Goal: Information Seeking & Learning: Learn about a topic

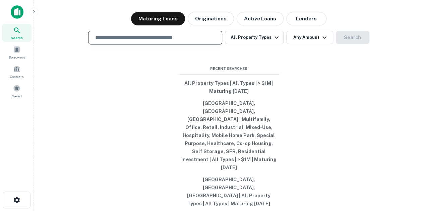
click at [130, 42] on input "text" at bounding box center [155, 38] width 128 height 8
click at [141, 106] on div "Search lenders & loans, faster. Maturing Loans Originations Active Loans Lender…" at bounding box center [229, 121] width 380 height 211
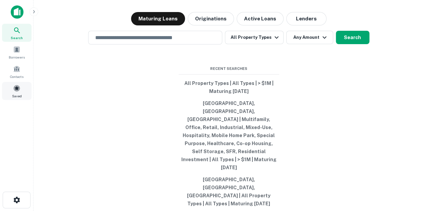
click at [15, 94] on span "Saved" at bounding box center [17, 95] width 10 height 5
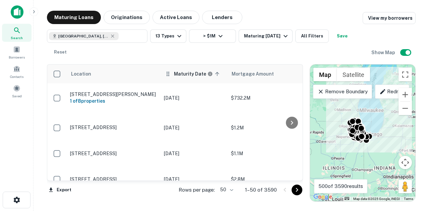
click at [178, 79] on th "Maturity Date sorted ascending" at bounding box center [193, 74] width 67 height 19
click at [179, 79] on th "Maturity Date sorted ascending" at bounding box center [193, 74] width 67 height 19
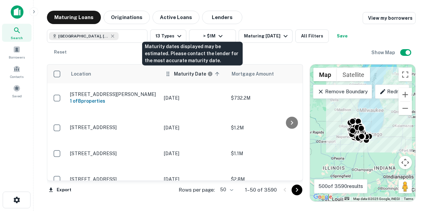
click at [184, 74] on h6 "Maturity Date" at bounding box center [190, 73] width 32 height 7
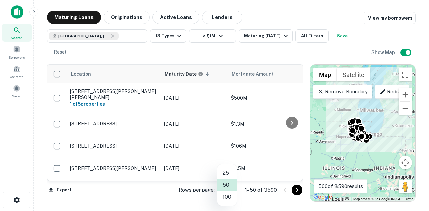
click at [227, 188] on body "Search Borrowers Contacts Saved Maturing Loans Originations Active Loans Lender…" at bounding box center [214, 105] width 429 height 211
click at [233, 201] on li "100" at bounding box center [226, 197] width 19 height 12
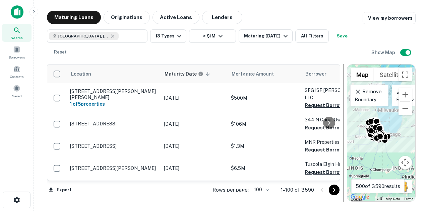
drag, startPoint x: 305, startPoint y: 70, endPoint x: 342, endPoint y: 74, distance: 37.4
click at [342, 74] on div at bounding box center [343, 133] width 7 height 138
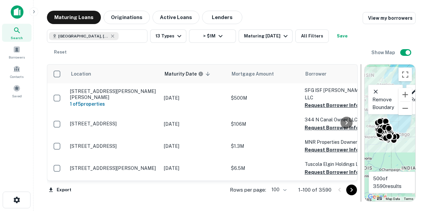
drag, startPoint x: 342, startPoint y: 74, endPoint x: 360, endPoint y: 74, distance: 18.1
click at [360, 74] on div at bounding box center [360, 133] width 7 height 138
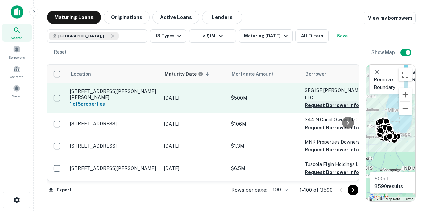
click at [327, 101] on button "Request Borrower Info" at bounding box center [331, 105] width 54 height 8
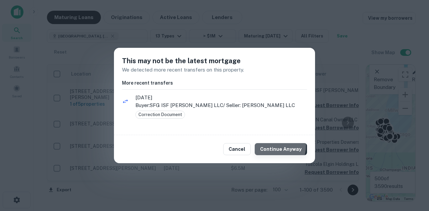
click at [270, 146] on button "Continue Anyway" at bounding box center [281, 149] width 52 height 12
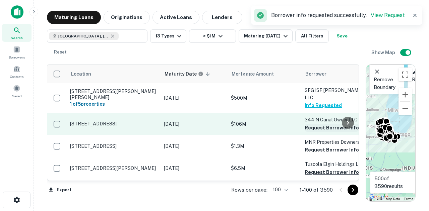
click at [330, 124] on button "Request Borrower Info" at bounding box center [331, 128] width 54 height 8
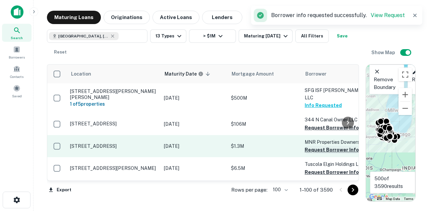
click at [320, 146] on button "Request Borrower Info" at bounding box center [331, 150] width 54 height 8
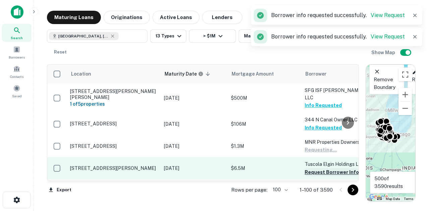
click at [319, 168] on button "Request Borrower Info" at bounding box center [331, 172] width 54 height 8
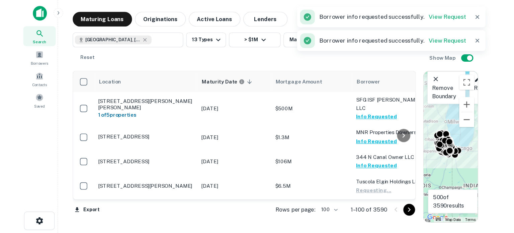
scroll to position [67, 0]
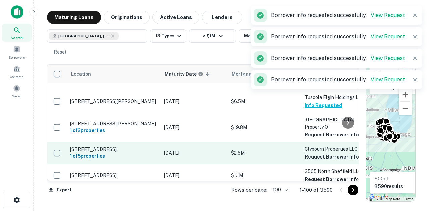
click at [314, 131] on button "Request Borrower Info" at bounding box center [331, 135] width 54 height 8
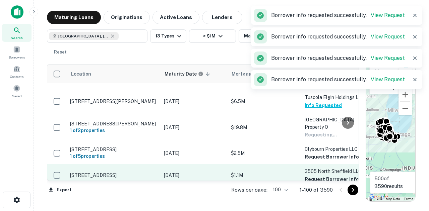
click at [316, 153] on button "Request Borrower Info" at bounding box center [331, 157] width 54 height 8
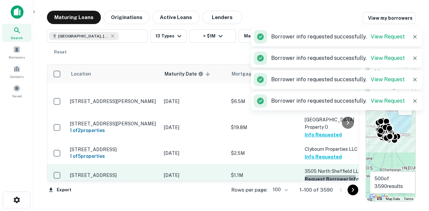
click at [318, 176] on button "Request Borrower Info" at bounding box center [331, 180] width 54 height 8
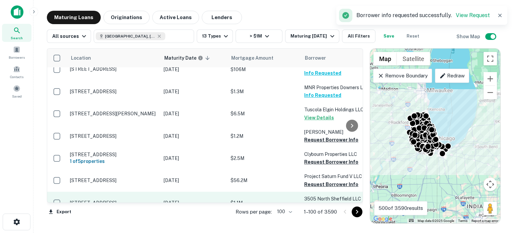
scroll to position [33, 0]
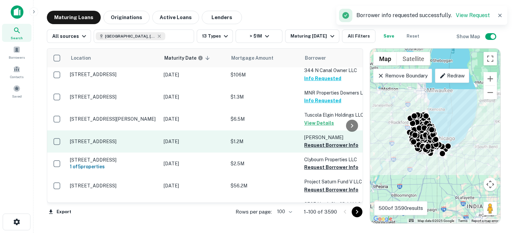
click at [319, 141] on button "Request Borrower Info" at bounding box center [331, 145] width 54 height 8
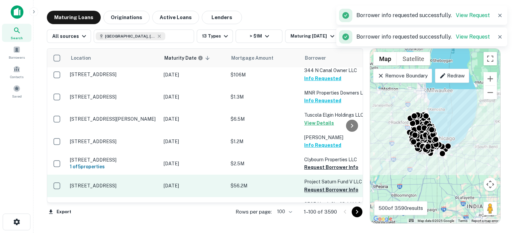
click at [323, 186] on button "Request Borrower Info" at bounding box center [331, 190] width 54 height 8
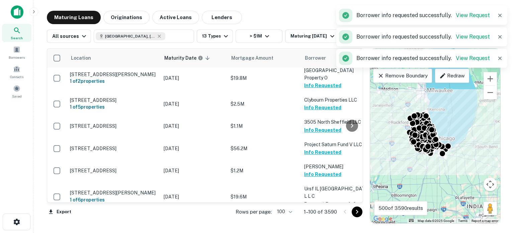
scroll to position [134, 0]
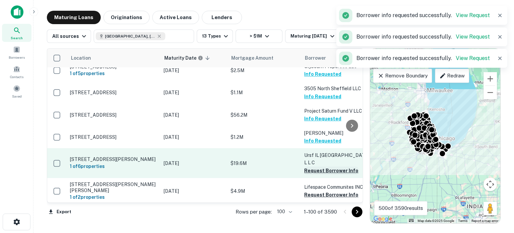
click at [318, 162] on td "Ursf IL [GEOGRAPHIC_DATA] L L C Request Borrower Info" at bounding box center [338, 162] width 74 height 29
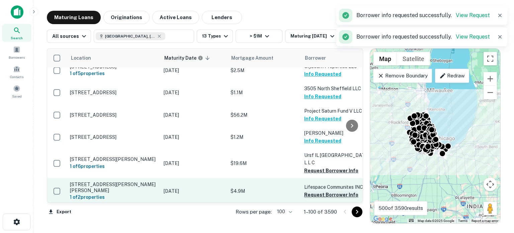
click at [322, 191] on button "Request Borrower Info" at bounding box center [331, 195] width 54 height 8
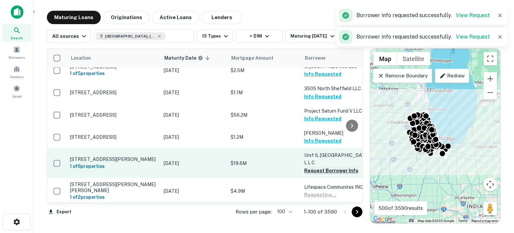
click at [330, 166] on button "Request Borrower Info" at bounding box center [331, 170] width 54 height 8
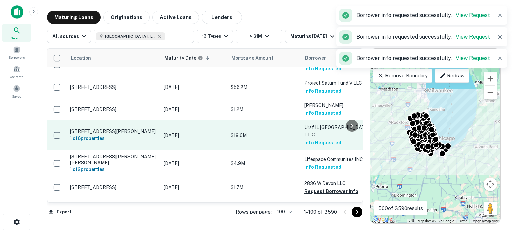
scroll to position [201, 0]
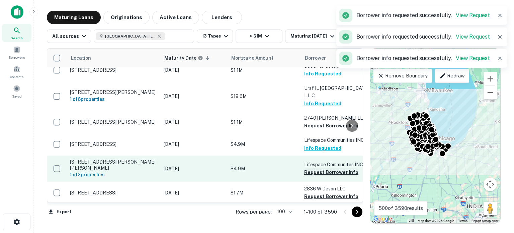
click at [324, 168] on button "Request Borrower Info" at bounding box center [331, 172] width 54 height 8
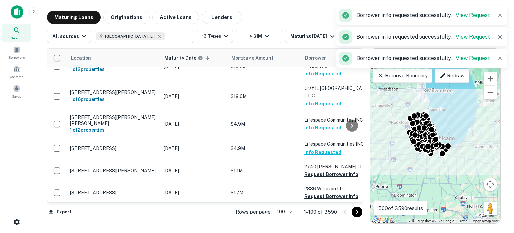
click at [342, 117] on td "Lifespace Communites INC Info Requested" at bounding box center [338, 124] width 74 height 26
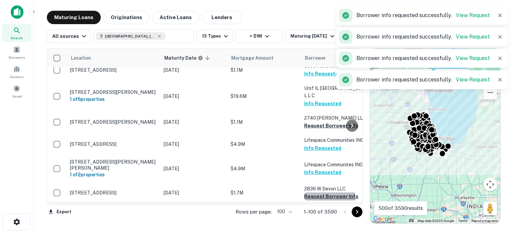
click at [324, 192] on button "Request Borrower Info" at bounding box center [331, 196] width 54 height 8
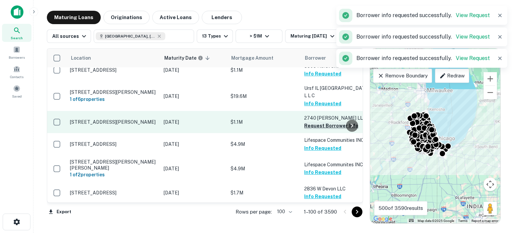
click at [323, 122] on button "Request Borrower Info" at bounding box center [331, 126] width 54 height 8
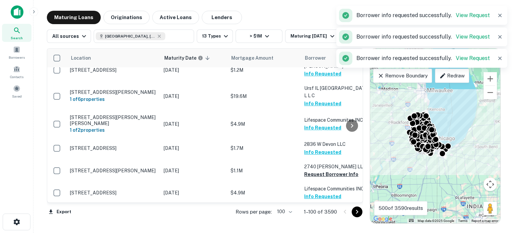
scroll to position [268, 0]
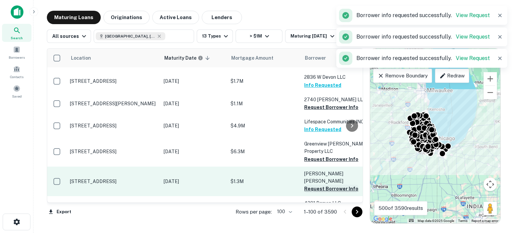
click at [318, 185] on button "Request Borrower Info" at bounding box center [331, 189] width 54 height 8
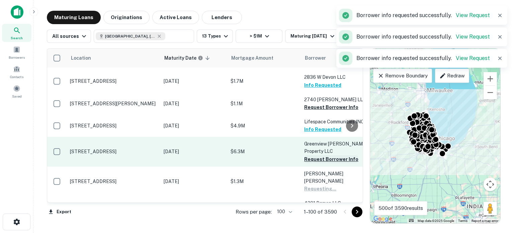
click at [325, 155] on button "Request Borrower Info" at bounding box center [331, 159] width 54 height 8
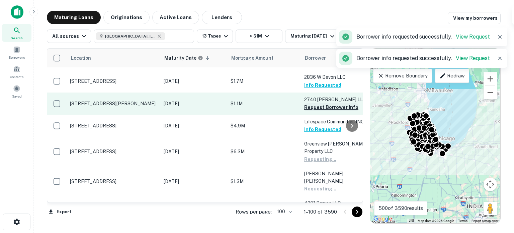
click at [321, 103] on button "Request Borrower Info" at bounding box center [331, 107] width 54 height 8
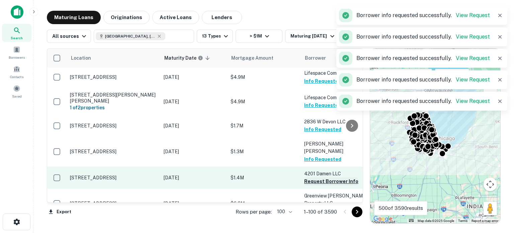
click at [323, 177] on button "Request Borrower Info" at bounding box center [331, 181] width 54 height 8
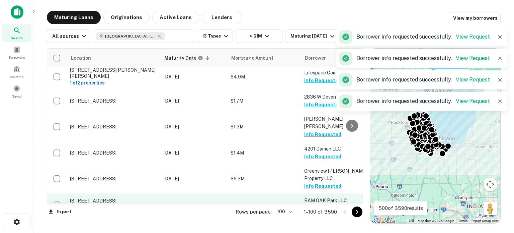
scroll to position [335, 0]
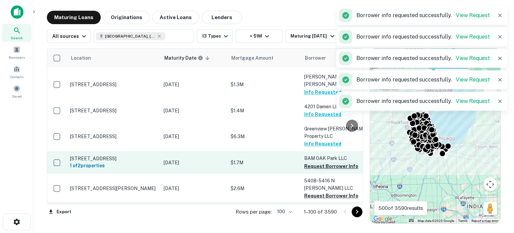
click at [320, 162] on button "Request Borrower Info" at bounding box center [331, 166] width 54 height 8
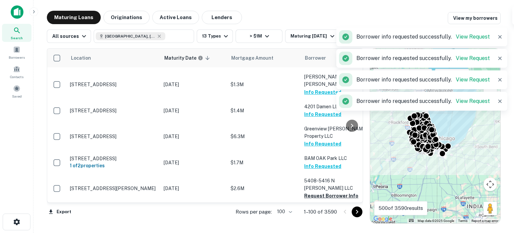
click at [315, 192] on button "Request Borrower Info" at bounding box center [331, 196] width 54 height 8
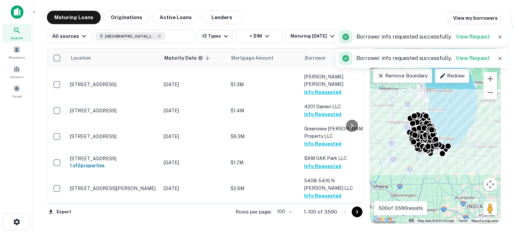
scroll to position [368, 0]
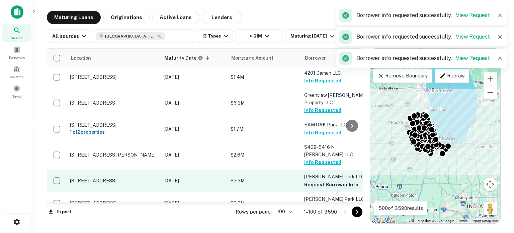
click at [321, 181] on button "Request Borrower Info" at bounding box center [331, 185] width 54 height 8
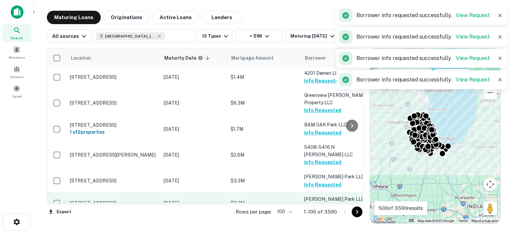
click at [319, 203] on button "Request Borrower Info" at bounding box center [331, 207] width 54 height 8
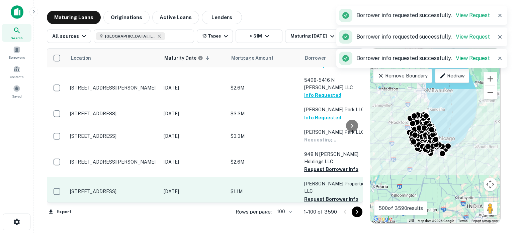
drag, startPoint x: 328, startPoint y: 159, endPoint x: 329, endPoint y: 145, distance: 14.1
click at [328, 195] on button "Request Borrower Info" at bounding box center [331, 199] width 54 height 8
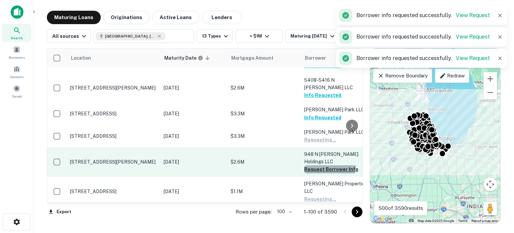
click at [328, 165] on button "Request Borrower Info" at bounding box center [331, 169] width 54 height 8
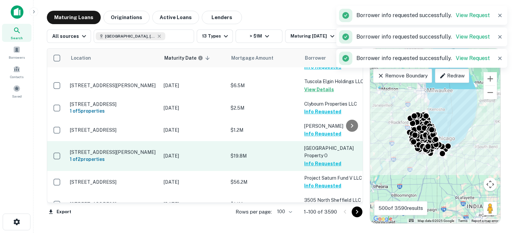
scroll to position [0, 0]
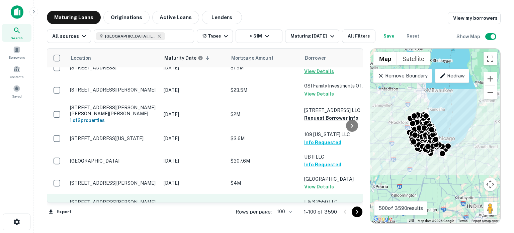
click at [305, 122] on button "Request Borrower Info" at bounding box center [331, 118] width 54 height 8
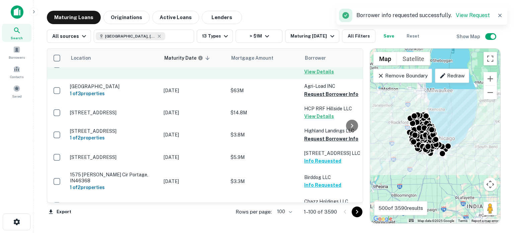
scroll to position [2272, 0]
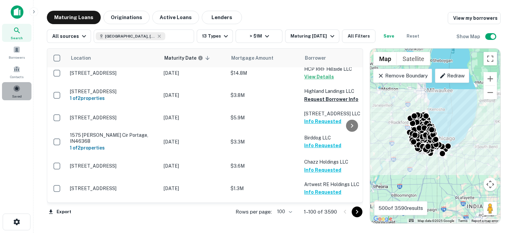
click at [19, 89] on span at bounding box center [16, 88] width 7 height 7
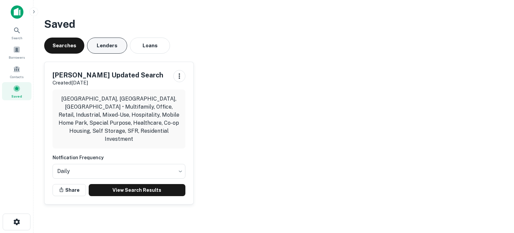
click at [118, 49] on button "Lenders" at bounding box center [107, 46] width 40 height 16
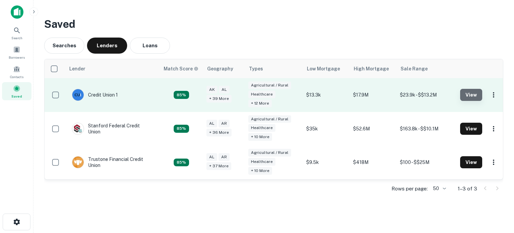
click at [467, 91] on button "View" at bounding box center [472, 95] width 22 height 12
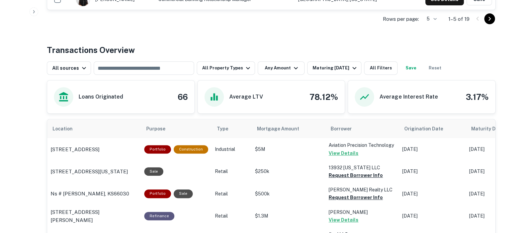
scroll to position [301, 0]
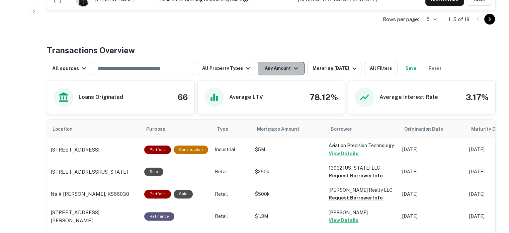
click at [266, 69] on button "Any Amount" at bounding box center [281, 68] width 47 height 13
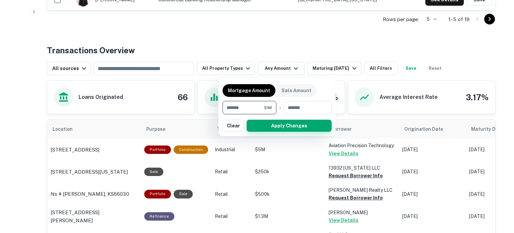
type input "*******"
click at [267, 125] on button "Apply Changes" at bounding box center [289, 126] width 85 height 12
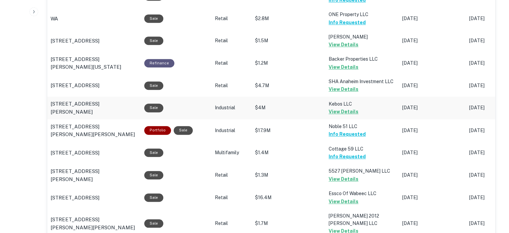
scroll to position [475, 0]
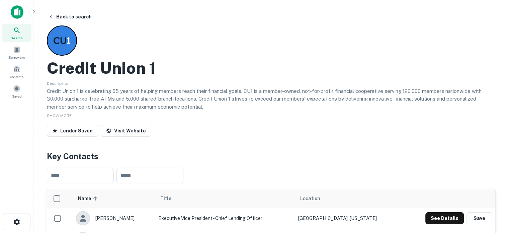
click at [81, 40] on div "Credit Union 1 Description Credit Union 1 is celebrating 65 years of helping me…" at bounding box center [271, 82] width 449 height 114
click at [128, 41] on div "Credit Union 1 Description Credit Union 1 is celebrating 65 years of helping me…" at bounding box center [271, 82] width 449 height 114
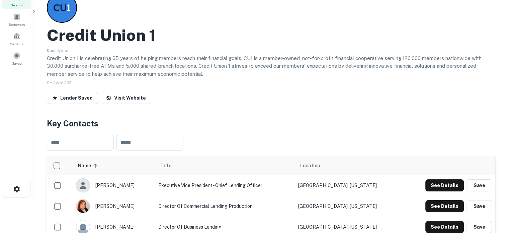
scroll to position [67, 0]
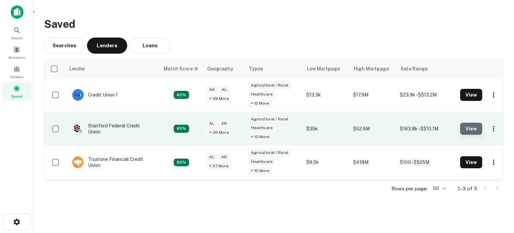
click at [478, 130] on button "View" at bounding box center [472, 129] width 22 height 12
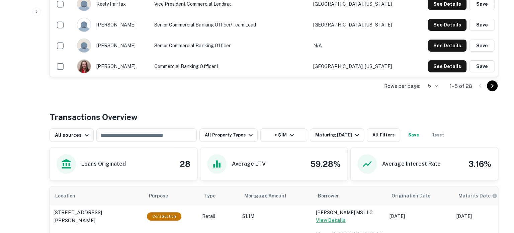
scroll to position [234, 0]
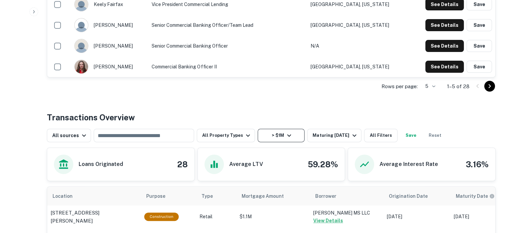
click at [285, 139] on icon "button" at bounding box center [289, 135] width 8 height 8
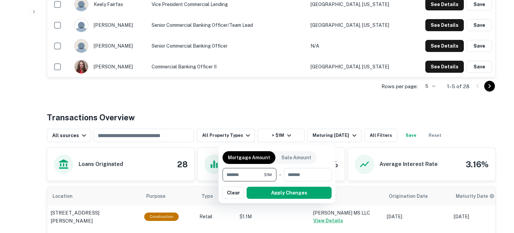
click at [449, 121] on div at bounding box center [257, 116] width 514 height 233
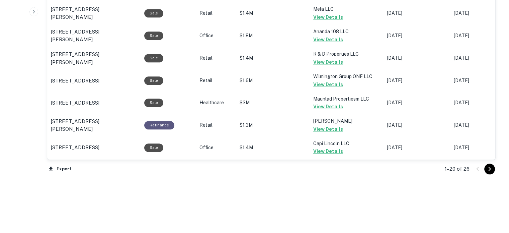
scroll to position [737, 0]
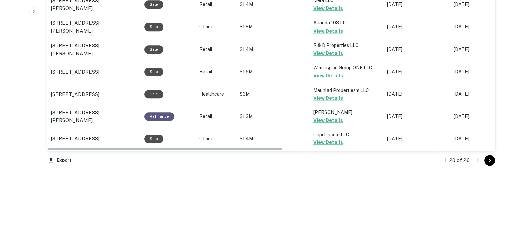
click at [488, 162] on icon "Go to next page" at bounding box center [490, 160] width 8 height 8
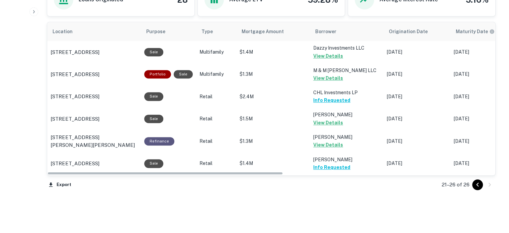
scroll to position [423, 0]
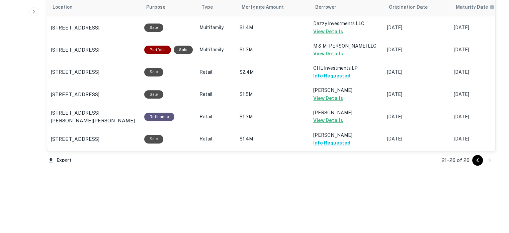
click at [473, 157] on div at bounding box center [484, 160] width 23 height 11
click at [473, 158] on button "Go to previous page" at bounding box center [478, 160] width 11 height 11
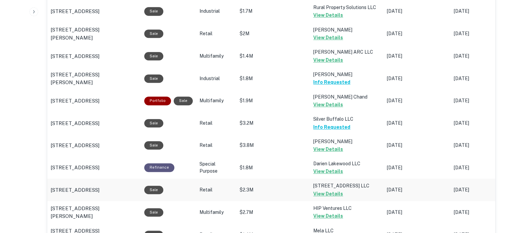
scroll to position [557, 0]
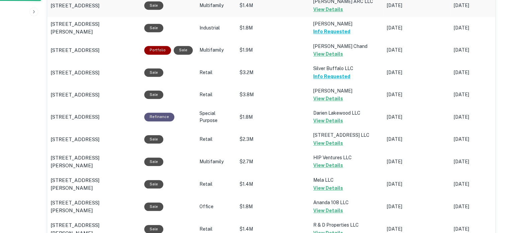
scroll to position [633, 0]
